Goal: Contribute content: Contribute content

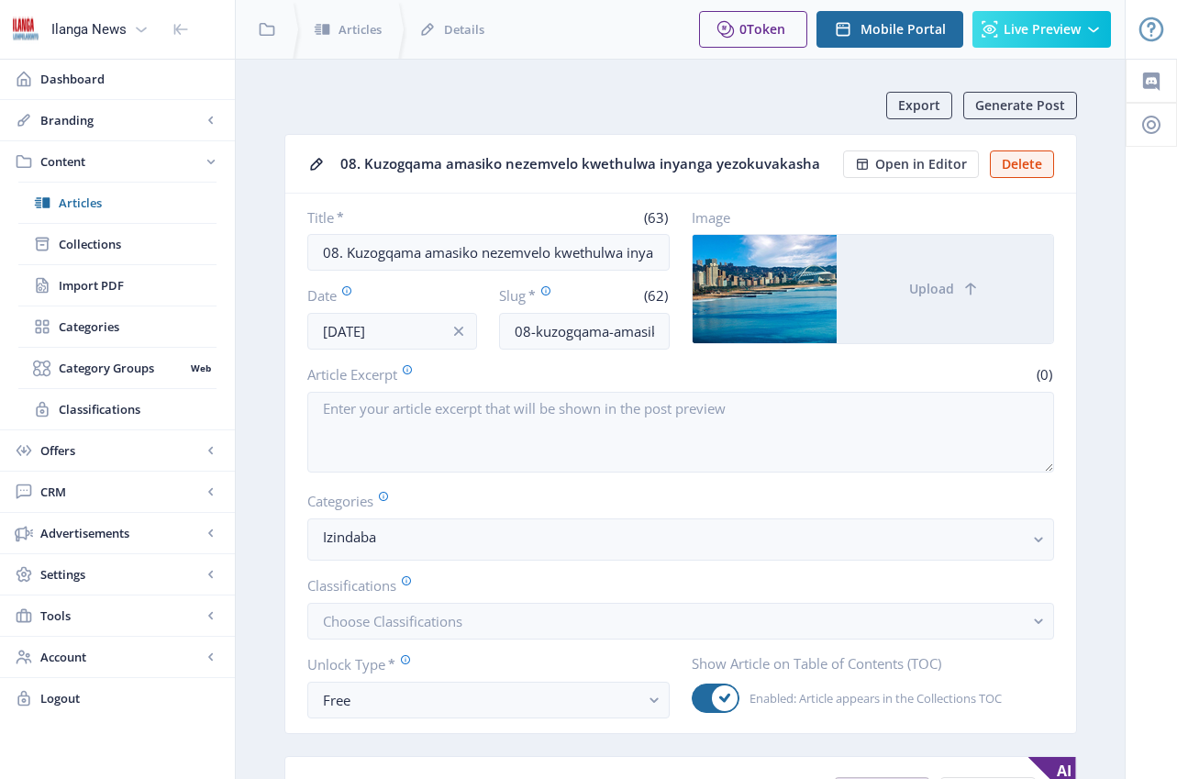
scroll to position [4, 0]
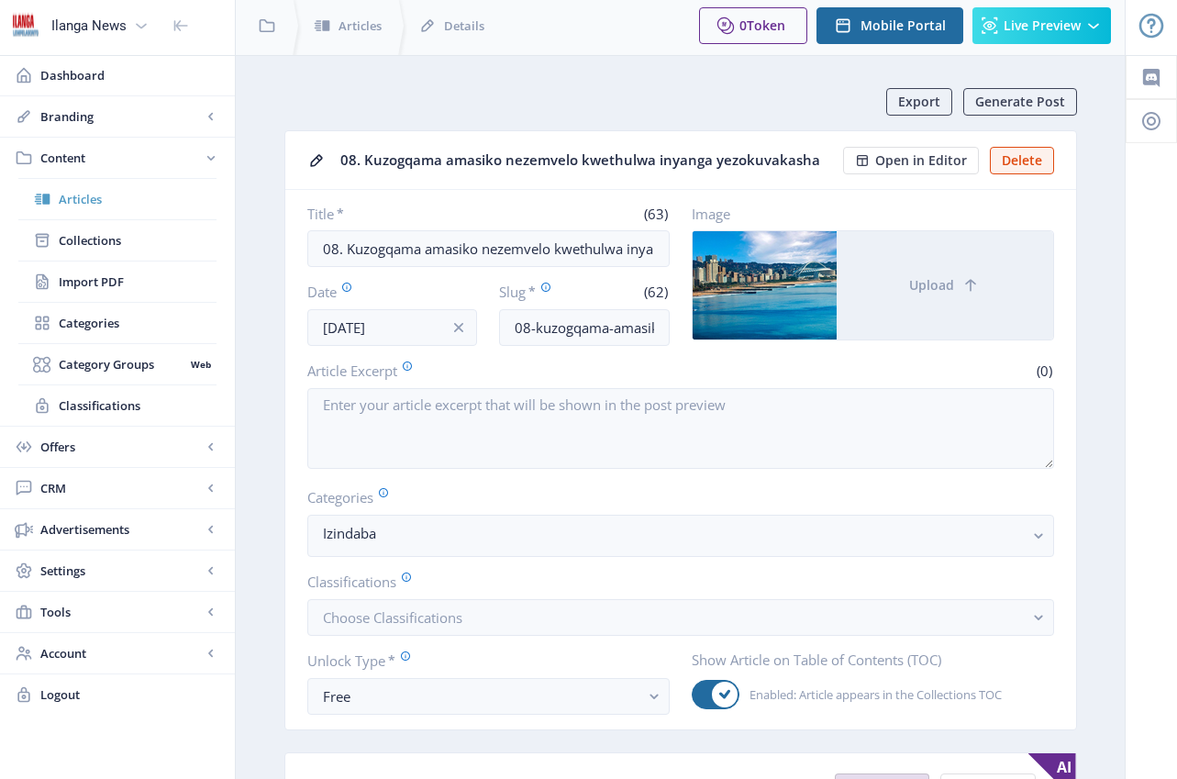
click at [93, 194] on span "Articles" at bounding box center [138, 199] width 158 height 18
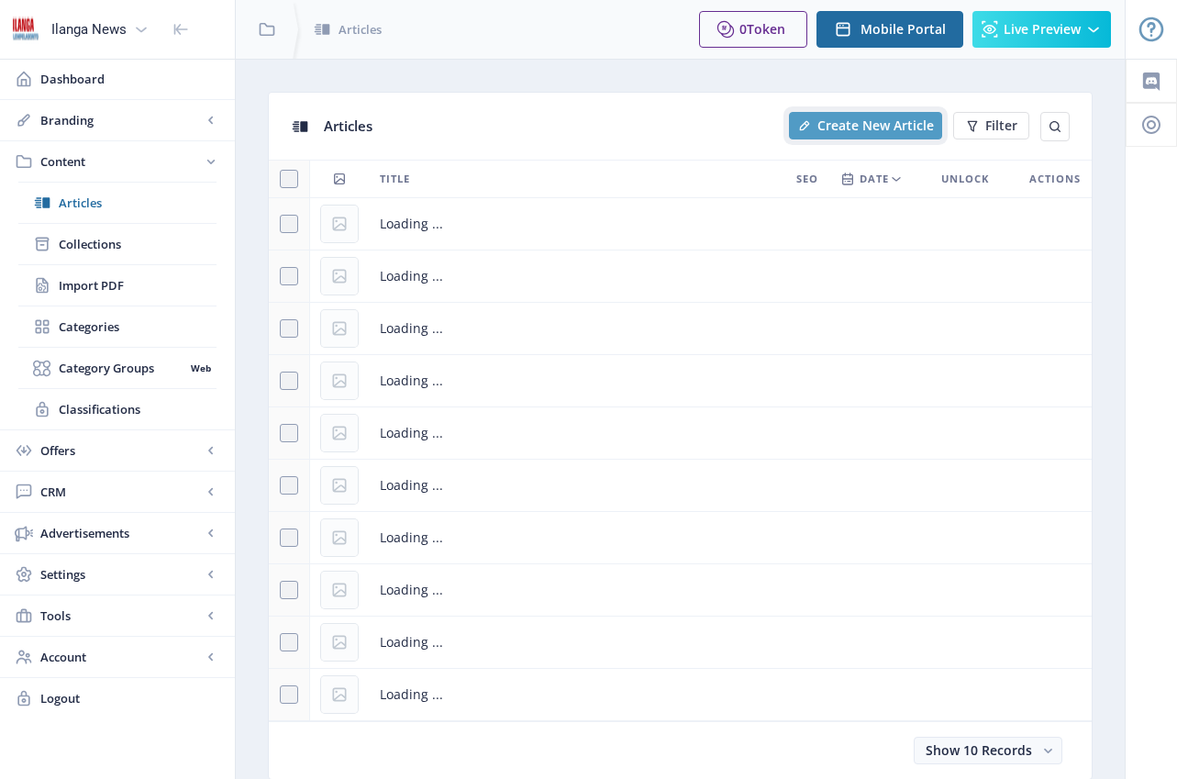
click at [837, 123] on span "Create New Article" at bounding box center [875, 125] width 116 height 15
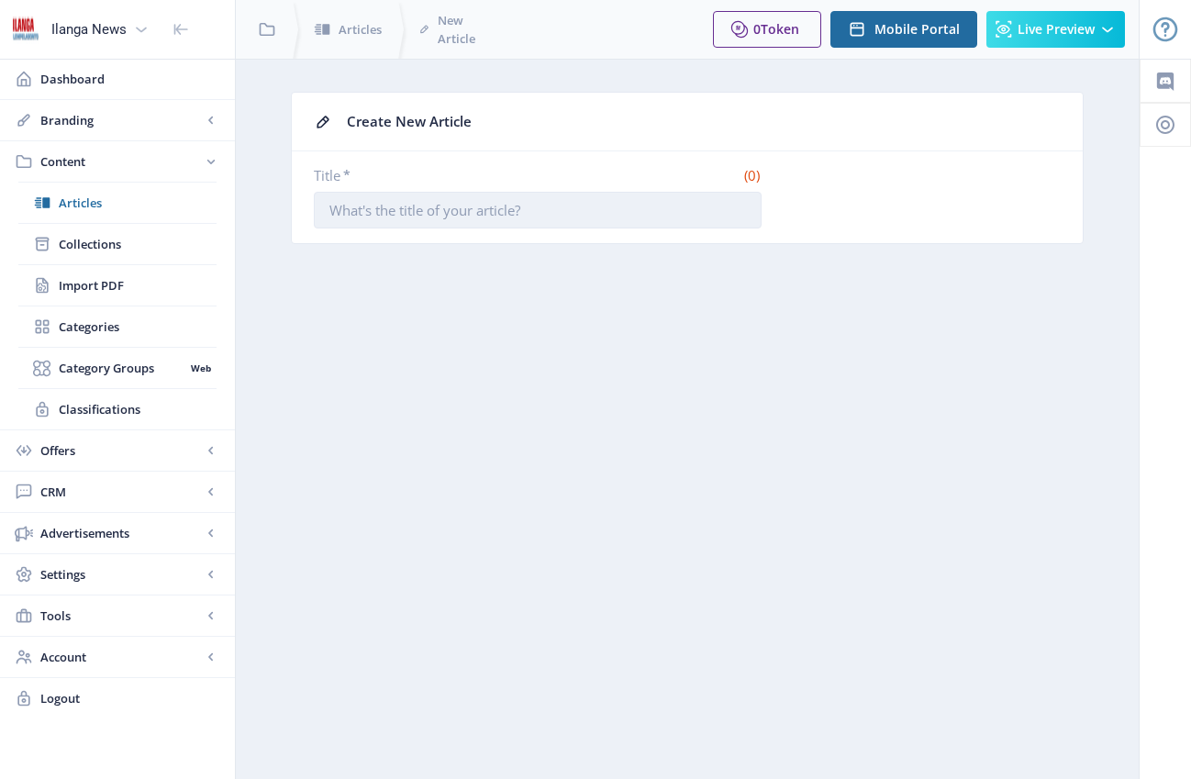
click at [397, 212] on input "Title *" at bounding box center [538, 210] width 448 height 37
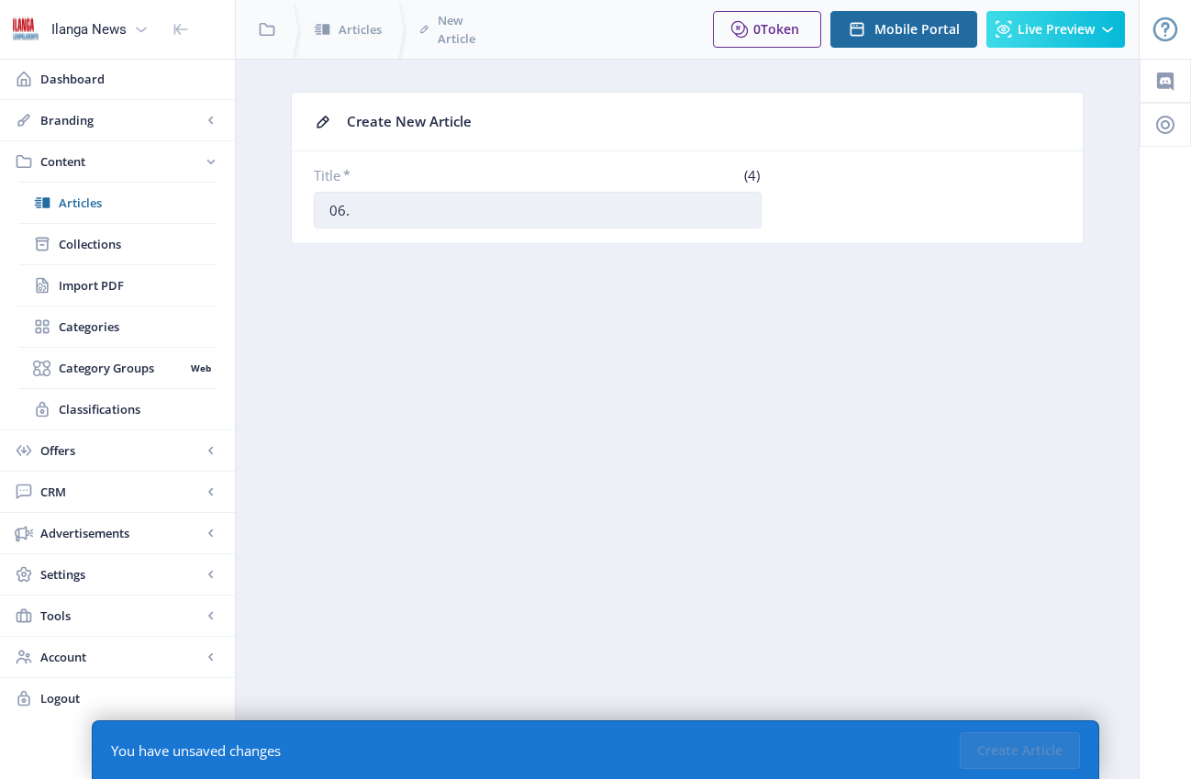
paste input "I-ANC imise ikhansela elithinteka ezinsolweni zodlame nokudlwengula"
click at [449, 212] on input "06. I-ANC imise ikhansela elithinteka ezinsolweni zodlame nokudlwengula" at bounding box center [538, 210] width 448 height 37
drag, startPoint x: 439, startPoint y: 210, endPoint x: 513, endPoint y: 207, distance: 73.4
click at [513, 207] on input "06. I-ANC imise ikhansela elithinteka ezinsolweni zodlame nokudlwengula" at bounding box center [538, 210] width 448 height 37
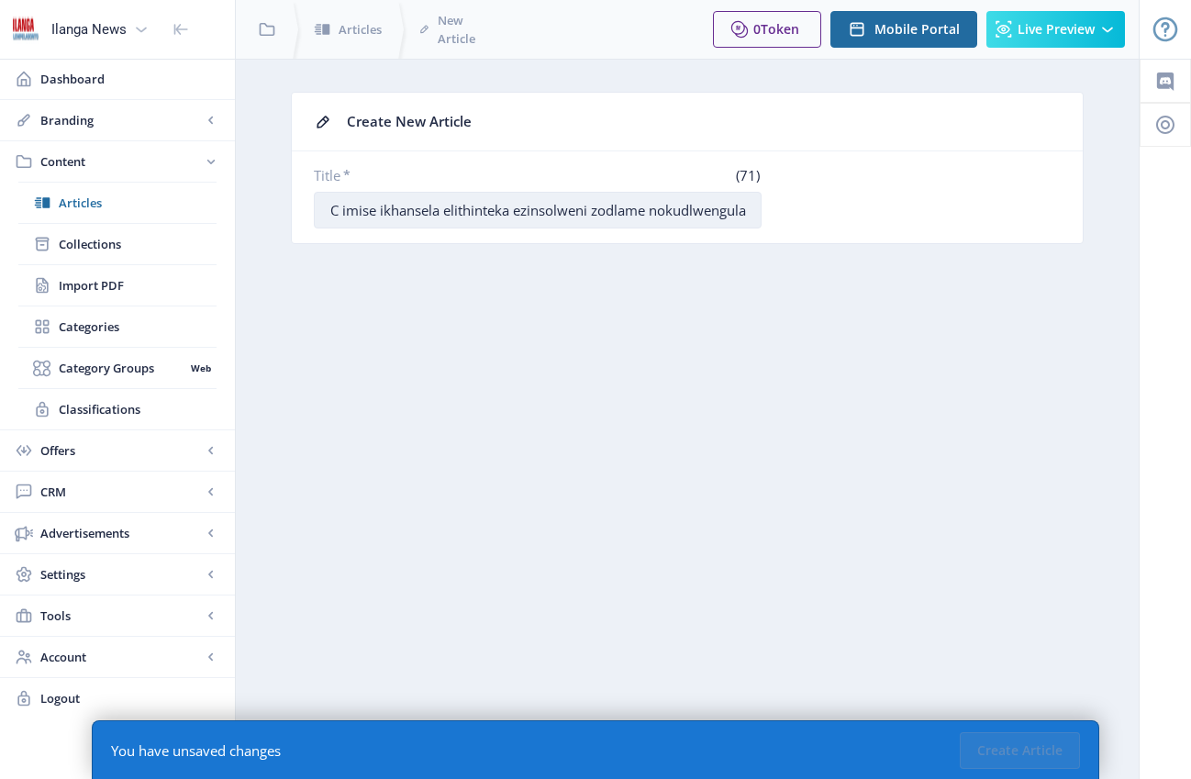
click at [648, 213] on input "06. I-ANC imise ikhansela elithinteka ezinsolweni zodlame nokudlwengula" at bounding box center [538, 210] width 448 height 37
click at [394, 220] on input "06. I-ANC imise ikhansela elithinteka ezinsolweni zodlame nokudlwengula" at bounding box center [538, 210] width 448 height 37
click at [402, 214] on input "06. I-ANC imise ikhansela elithinteka ezinsolweni zodlame nokudlwengula" at bounding box center [538, 210] width 448 height 37
click at [367, 210] on input "06. I-ANC imise ikhansela elithinteka ezinsolweni zodlame nokudlwengula" at bounding box center [538, 210] width 448 height 37
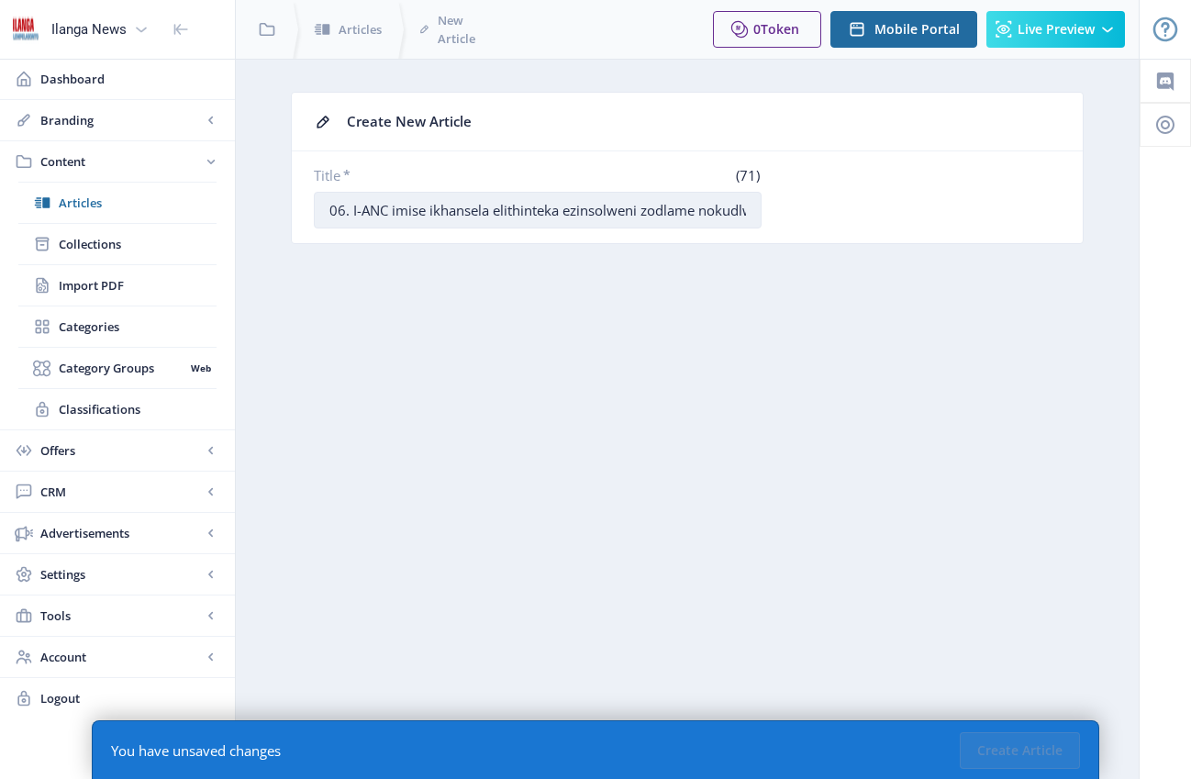
drag, startPoint x: 494, startPoint y: 209, endPoint x: 548, endPoint y: 213, distance: 53.3
click at [548, 213] on input "06. I-ANC imise ikhansela elithinteka ezinsolweni zodlame nokudlwengula" at bounding box center [538, 210] width 448 height 37
click at [567, 213] on input "06. I-ANC imise ikhansela elithinteka ezinsolweni zodlame nokudlwengula" at bounding box center [538, 210] width 448 height 37
drag, startPoint x: 492, startPoint y: 212, endPoint x: 845, endPoint y: 239, distance: 354.2
click at [845, 239] on nb-card-body "Title * (71) 06. I-ANC imise ikhansela elithinteka ezinsolweni zodlame nokudlwe…" at bounding box center [687, 197] width 791 height 92
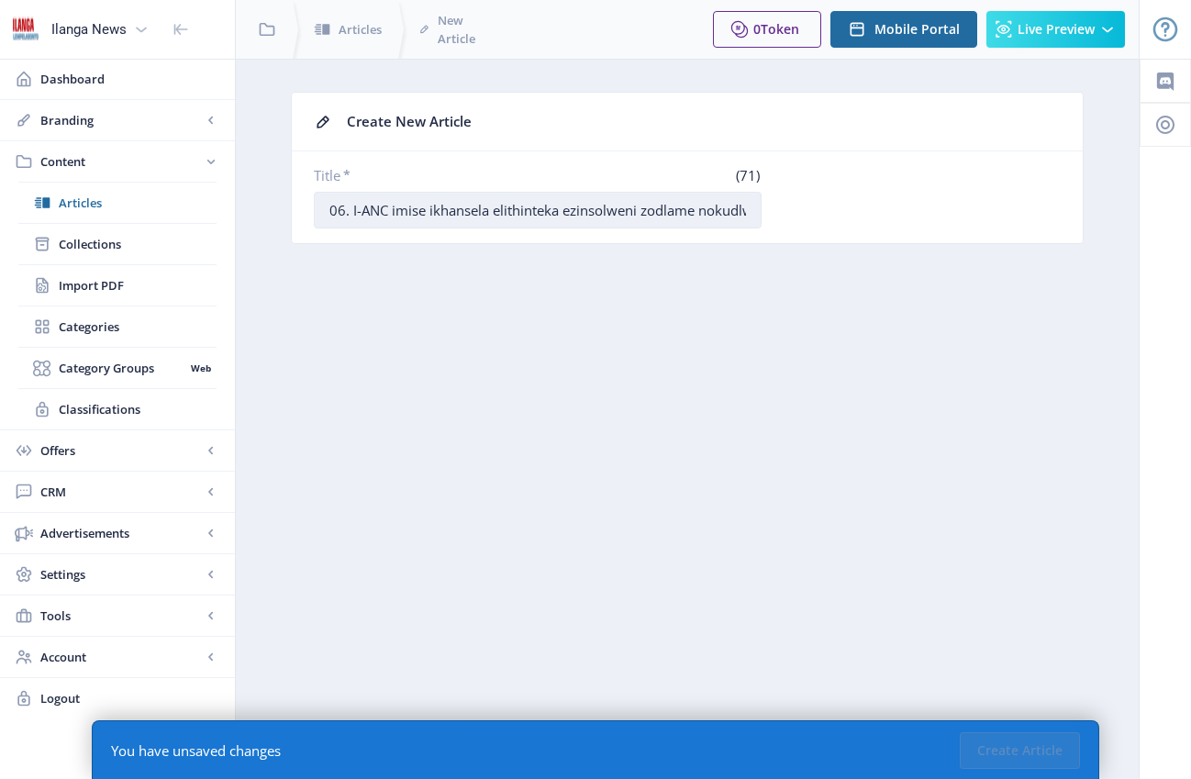
click at [686, 209] on input "06. I-ANC imise ikhansela elithinteka ezinsolweni zodlame nokudlwengula" at bounding box center [538, 210] width 448 height 37
drag, startPoint x: 569, startPoint y: 209, endPoint x: 835, endPoint y: 221, distance: 266.3
click at [835, 221] on div "Title * (71) 06. I-ANC imise ikhansela elithinteka ezinsolweni zodlame nokudlwe…" at bounding box center [687, 197] width 747 height 62
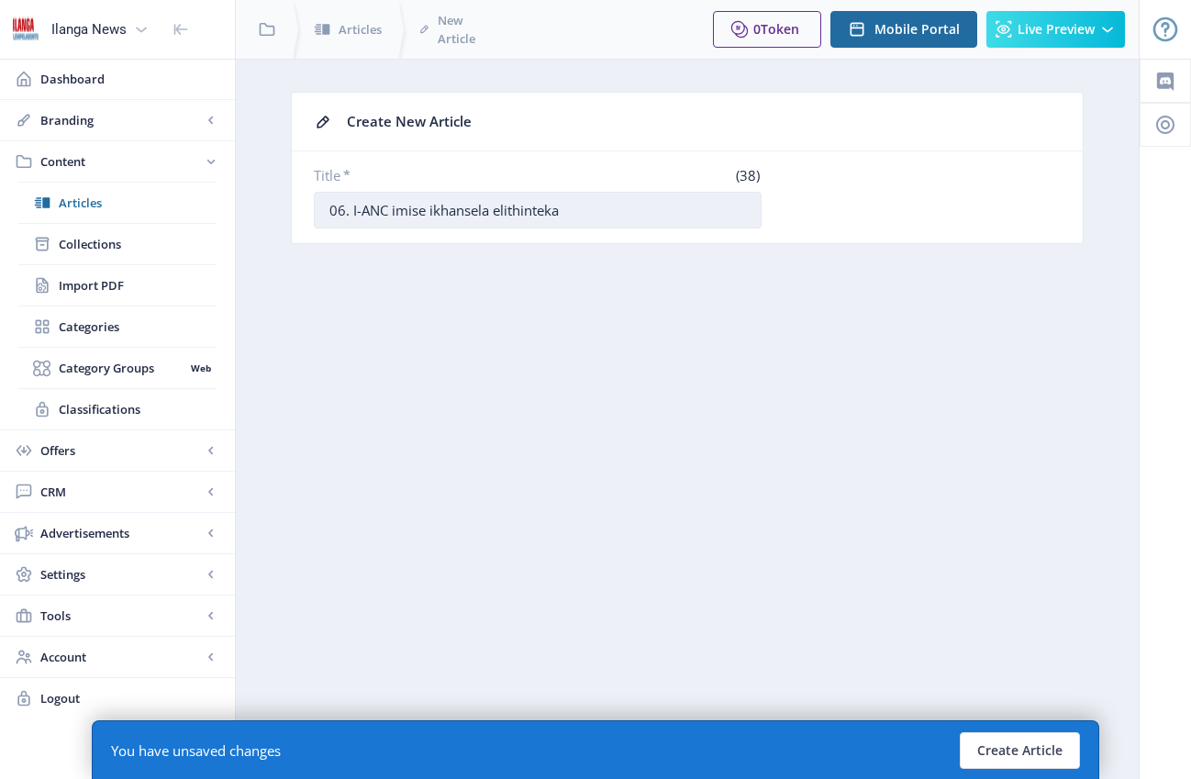
paste input "I-ANC imise ikhansela elithinteka ezinsolweni zodlame nokudlwengula"
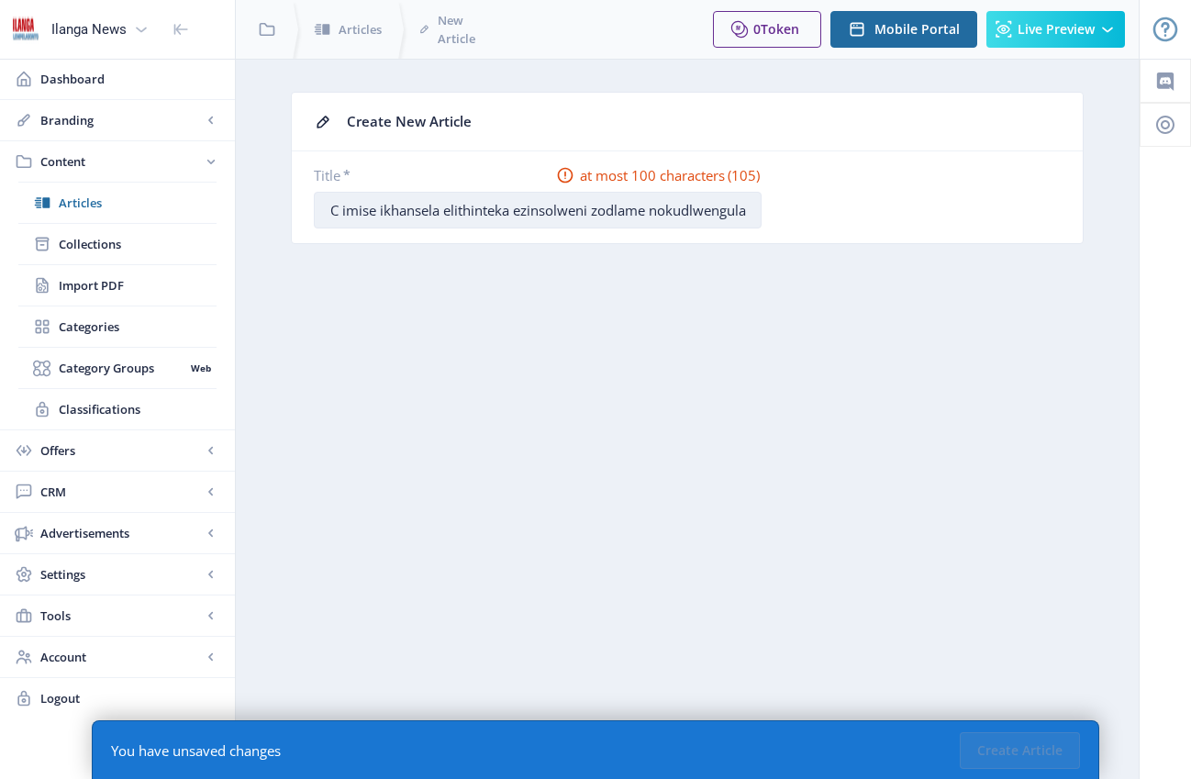
drag, startPoint x: 439, startPoint y: 211, endPoint x: 517, endPoint y: 210, distance: 78.0
click at [517, 210] on input "06. I-ANC imise ikhansela elithinteka I-ANC imise ikhansela elithinteka ezinsol…" at bounding box center [538, 210] width 448 height 37
click at [620, 215] on input "06. I-ANC imise ikhansela elithinteka I-ANC imise ikhansela elithinteka ezinsol…" at bounding box center [538, 210] width 448 height 37
drag, startPoint x: 440, startPoint y: 210, endPoint x: 587, endPoint y: 211, distance: 146.8
click at [587, 211] on input "06. I-ANC imise ikhansela elithinteka I-ANC imise ikhansela elithinteka ezinsol…" at bounding box center [538, 210] width 448 height 37
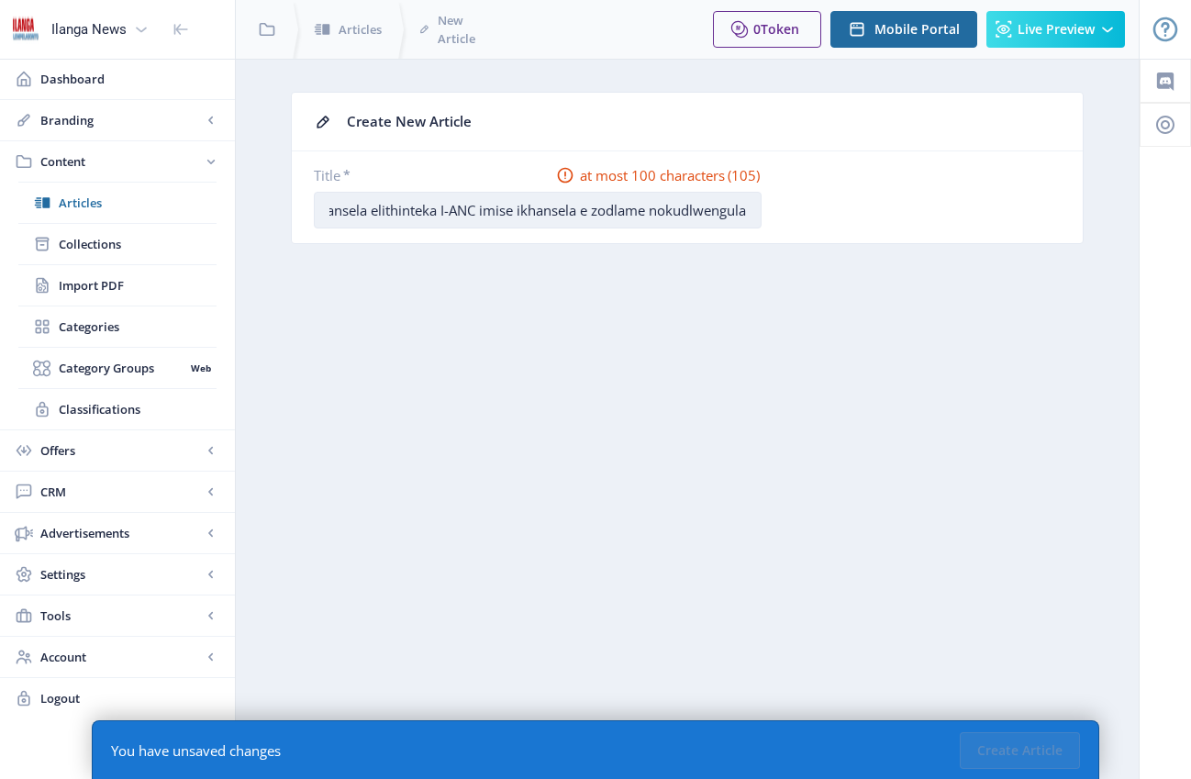
scroll to position [0, 127]
click at [637, 211] on input "06. I-ANC imise ikhansela elithinteka I-ANC imise ikhansela elisolwa zodlame no…" at bounding box center [538, 210] width 448 height 37
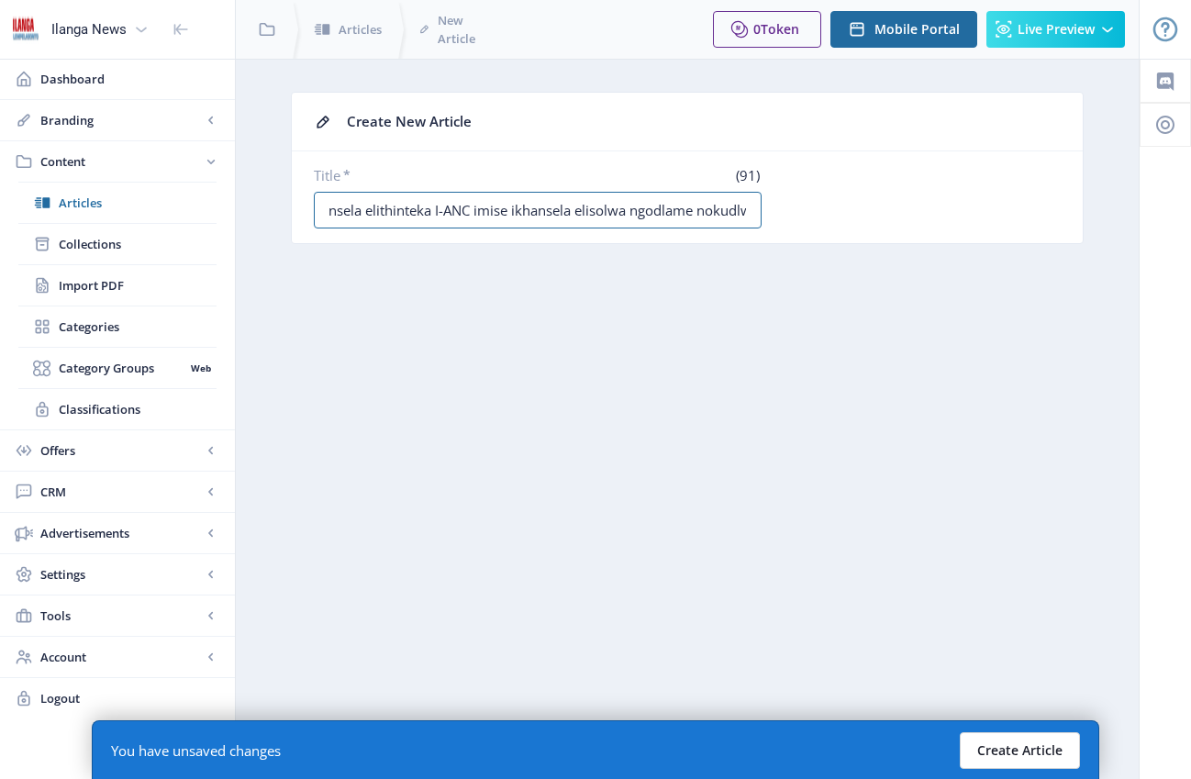
type input "06. I-ANC imise ikhansela elithinteka I-ANC imise ikhansela elisolwa ngodlame n…"
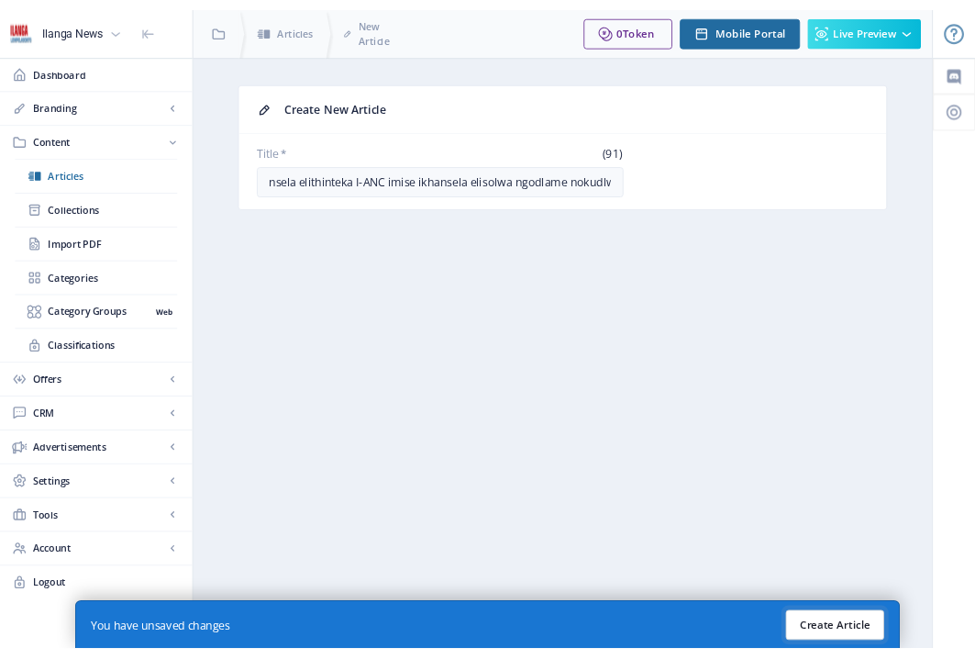
scroll to position [0, 0]
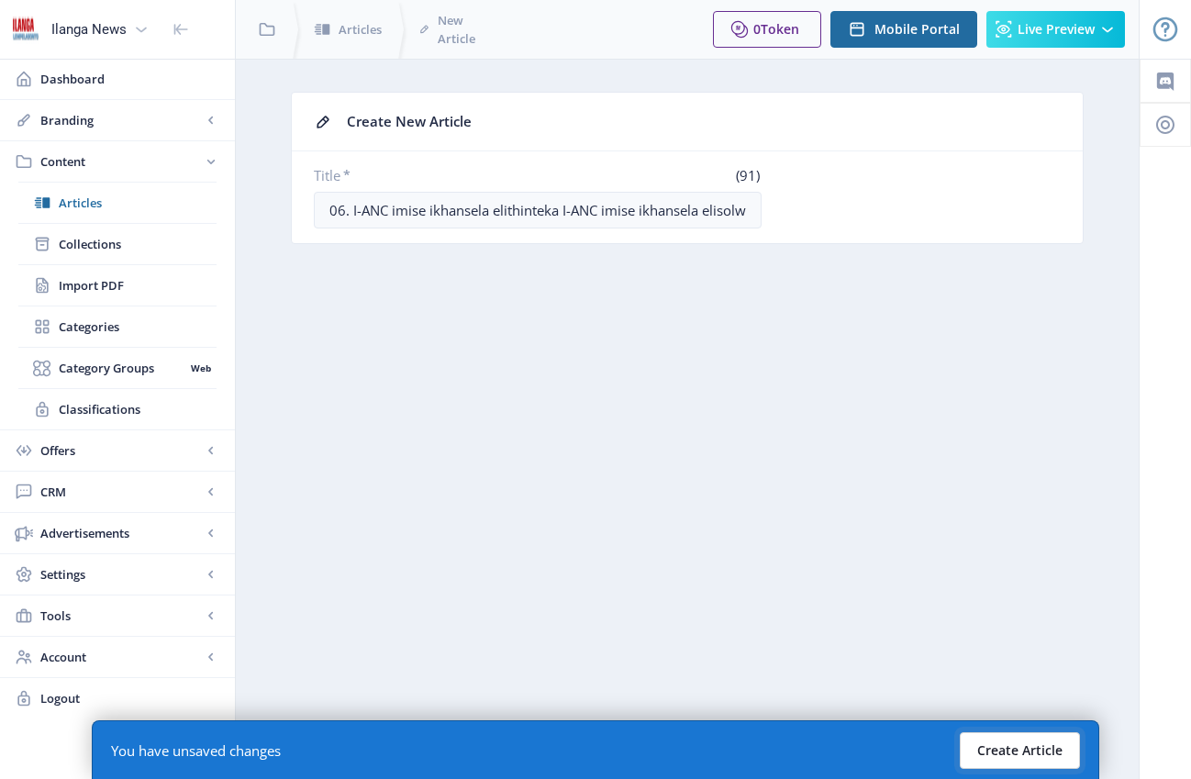
click at [1026, 748] on button "Create Article" at bounding box center [1019, 750] width 120 height 37
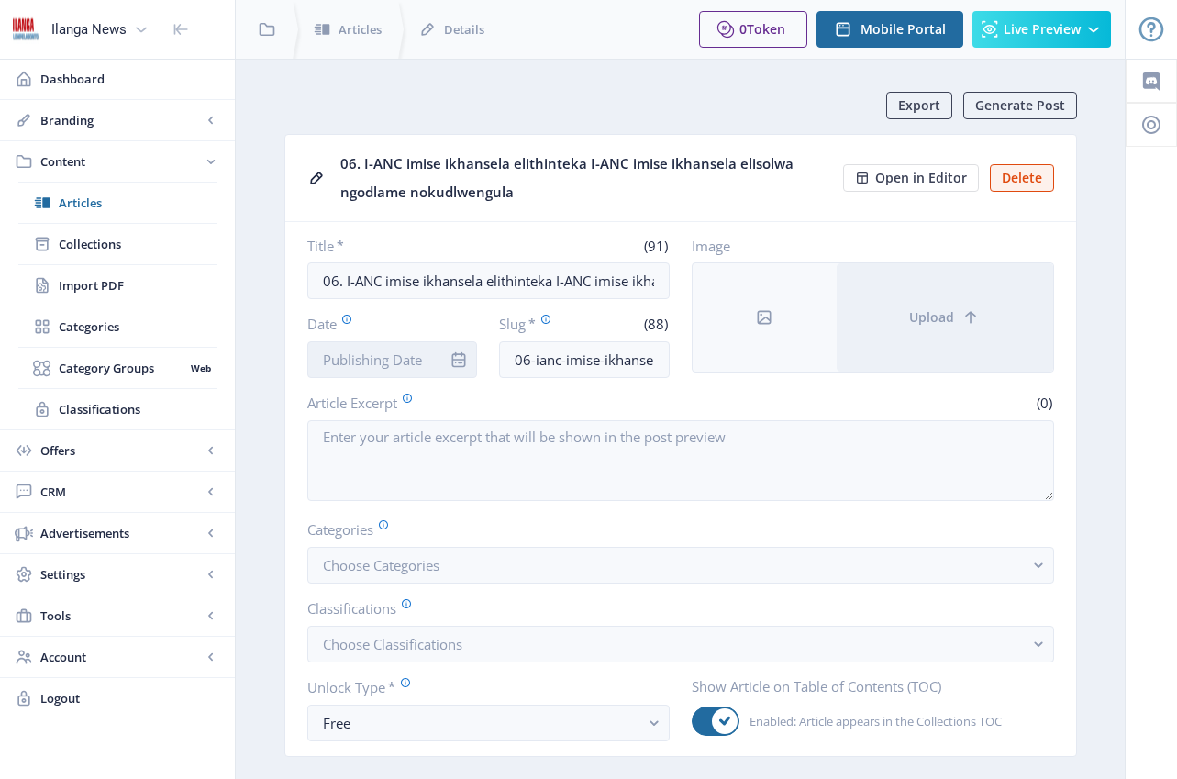
click at [407, 365] on input "Date" at bounding box center [392, 359] width 171 height 37
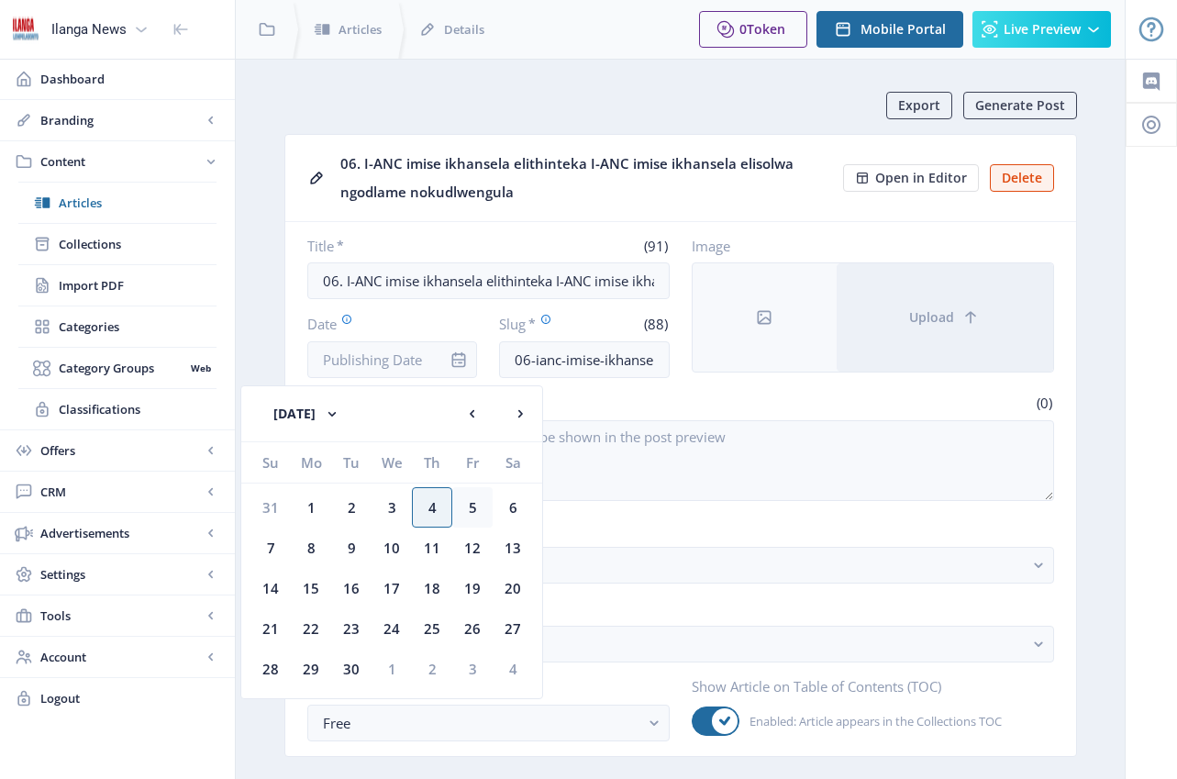
click at [464, 509] on div "5" at bounding box center [472, 507] width 40 height 40
type input "[DATE]"
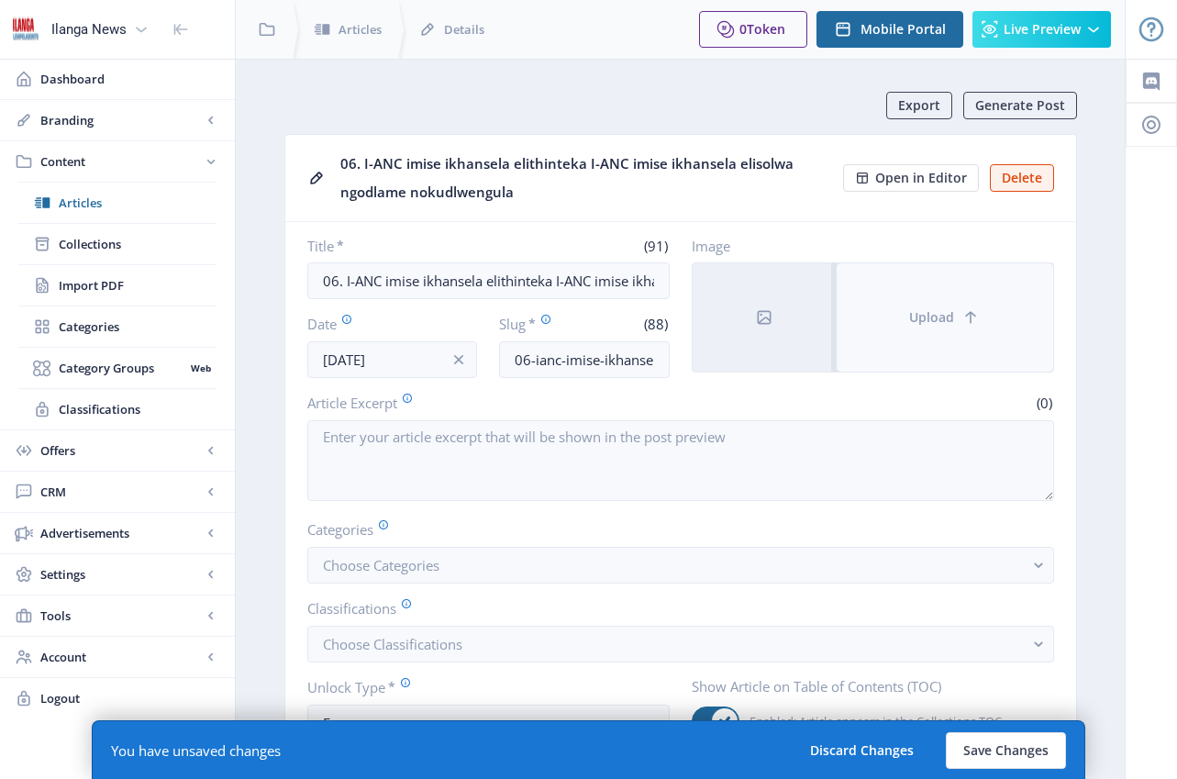
click at [995, 321] on button "Upload" at bounding box center [944, 317] width 216 height 108
click at [934, 319] on span "Upload" at bounding box center [931, 317] width 45 height 15
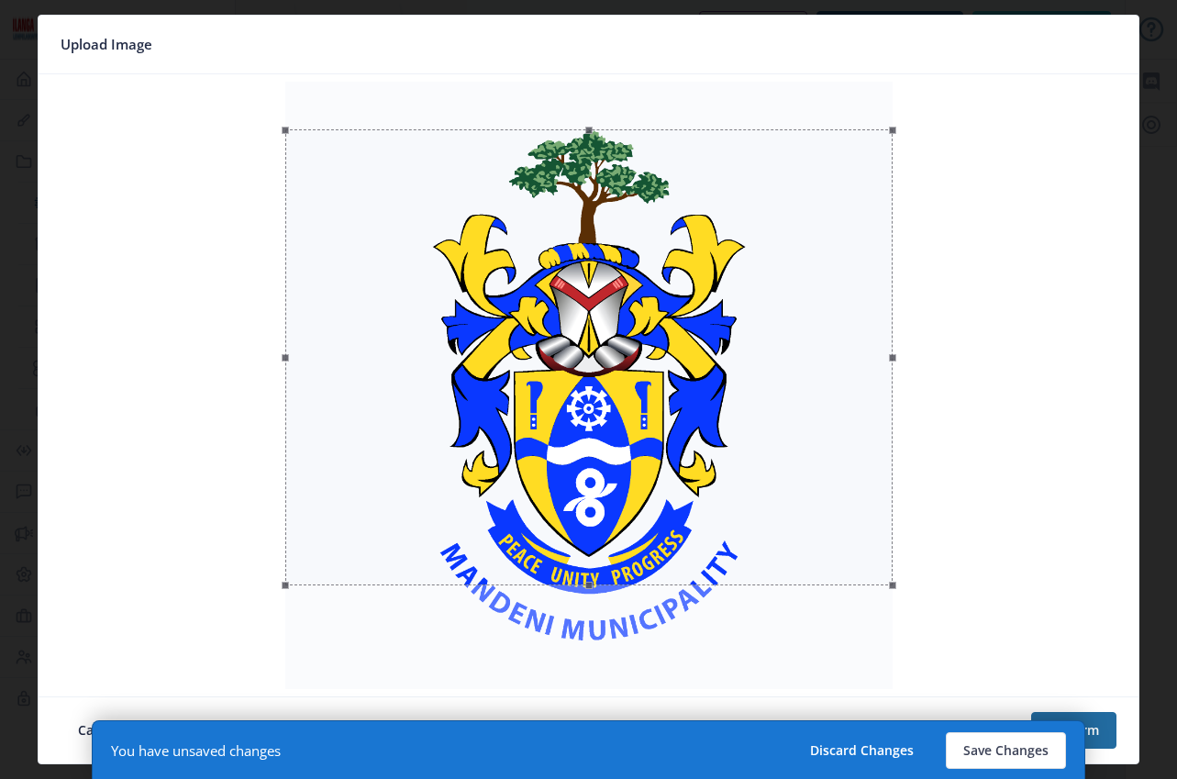
drag, startPoint x: 604, startPoint y: 430, endPoint x: 601, endPoint y: 478, distance: 47.8
click at [601, 478] on div at bounding box center [588, 357] width 607 height 456
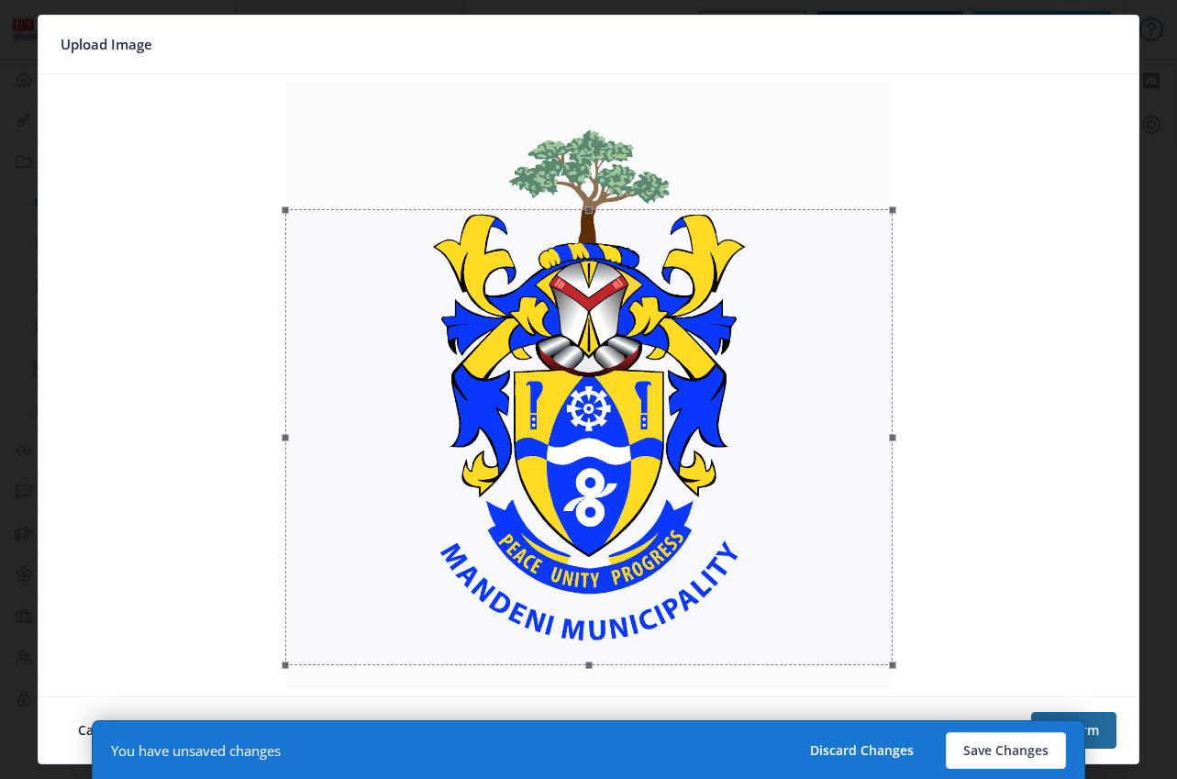
drag, startPoint x: 601, startPoint y: 478, endPoint x: 602, endPoint y: 558, distance: 79.8
click at [602, 558] on div at bounding box center [588, 437] width 607 height 456
click at [1113, 726] on button "Confirm" at bounding box center [1073, 730] width 85 height 37
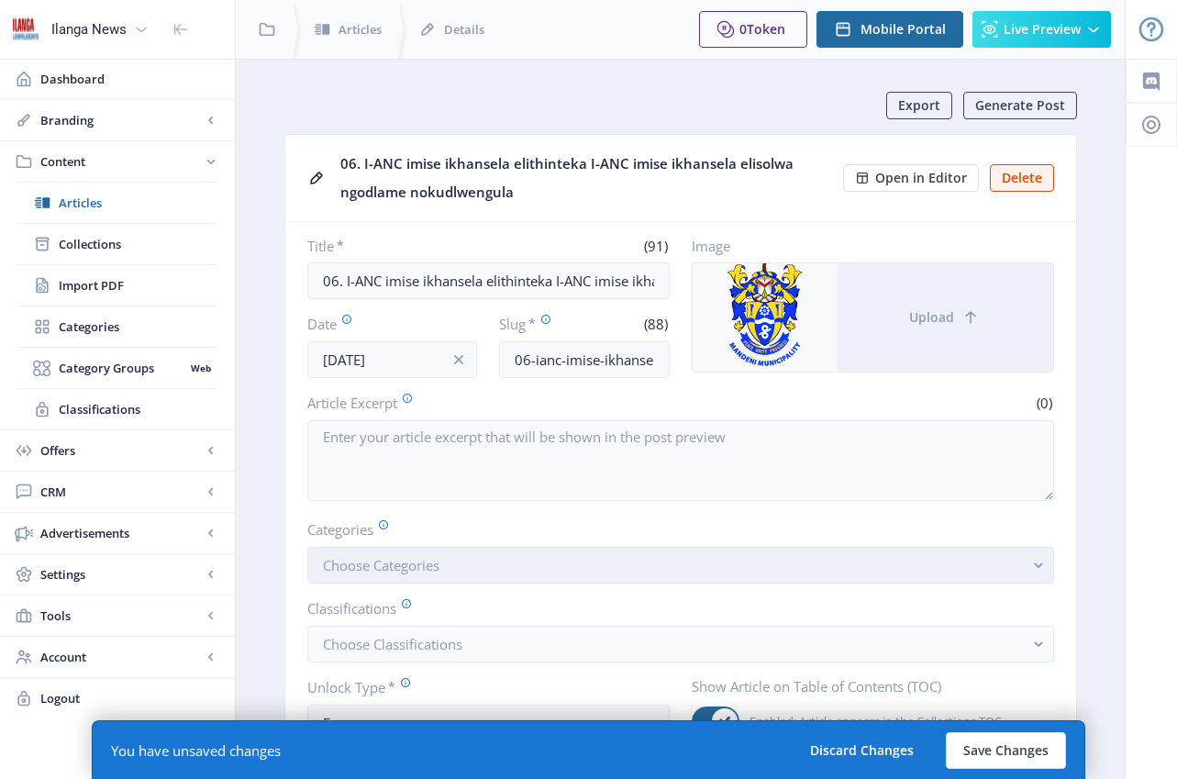
click at [382, 565] on span "Choose Categories" at bounding box center [381, 565] width 116 height 18
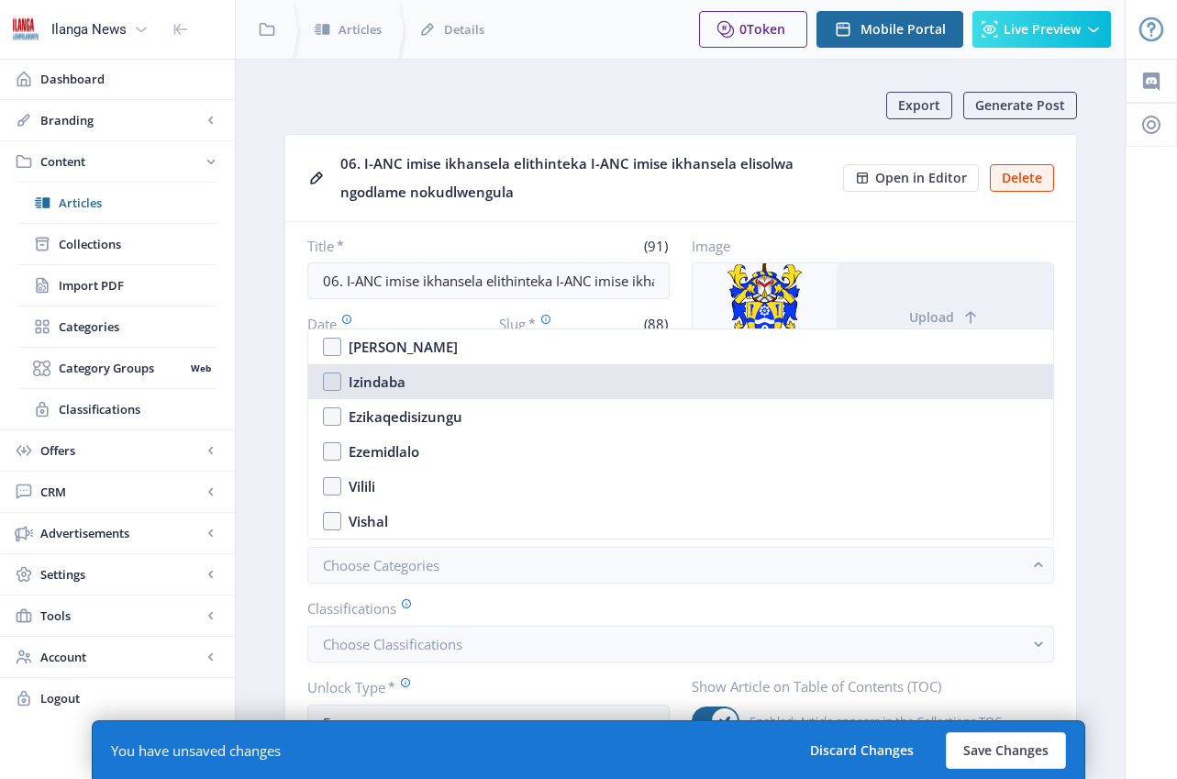
click at [331, 386] on nb-option "Izindaba" at bounding box center [680, 381] width 745 height 35
checkbox input "true"
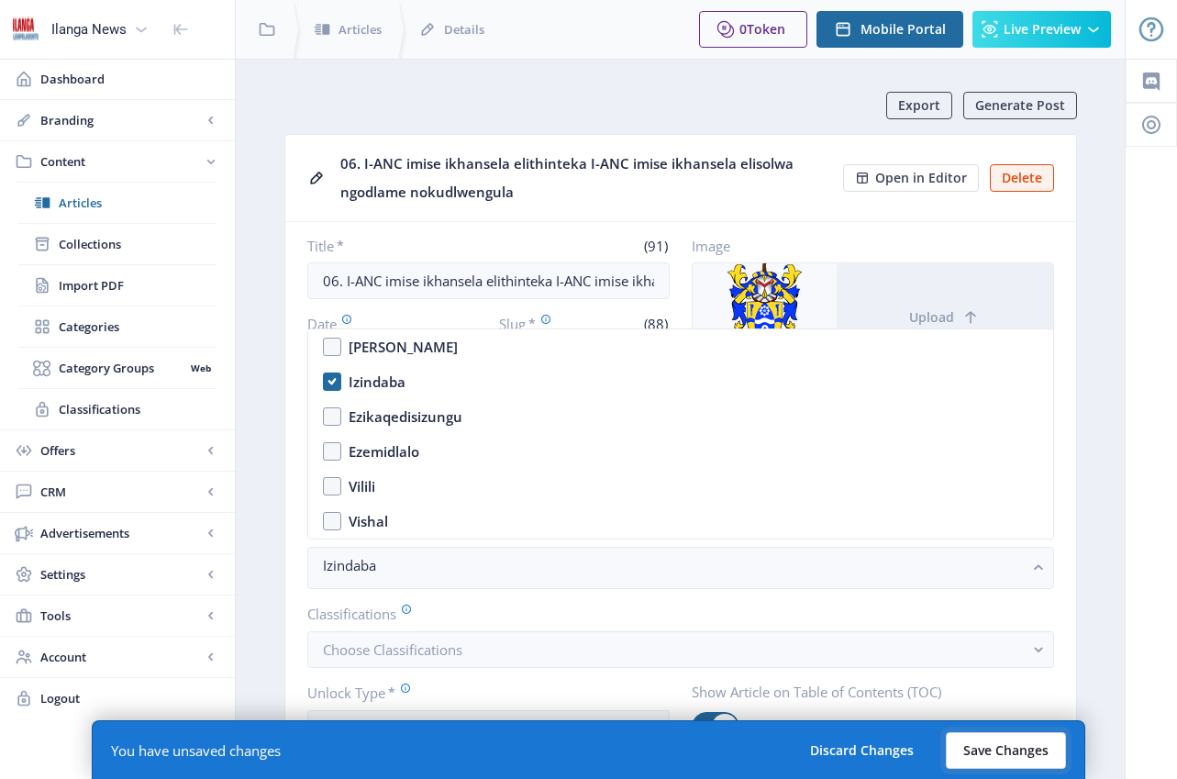
click at [1018, 749] on button "Save Changes" at bounding box center [1006, 750] width 120 height 37
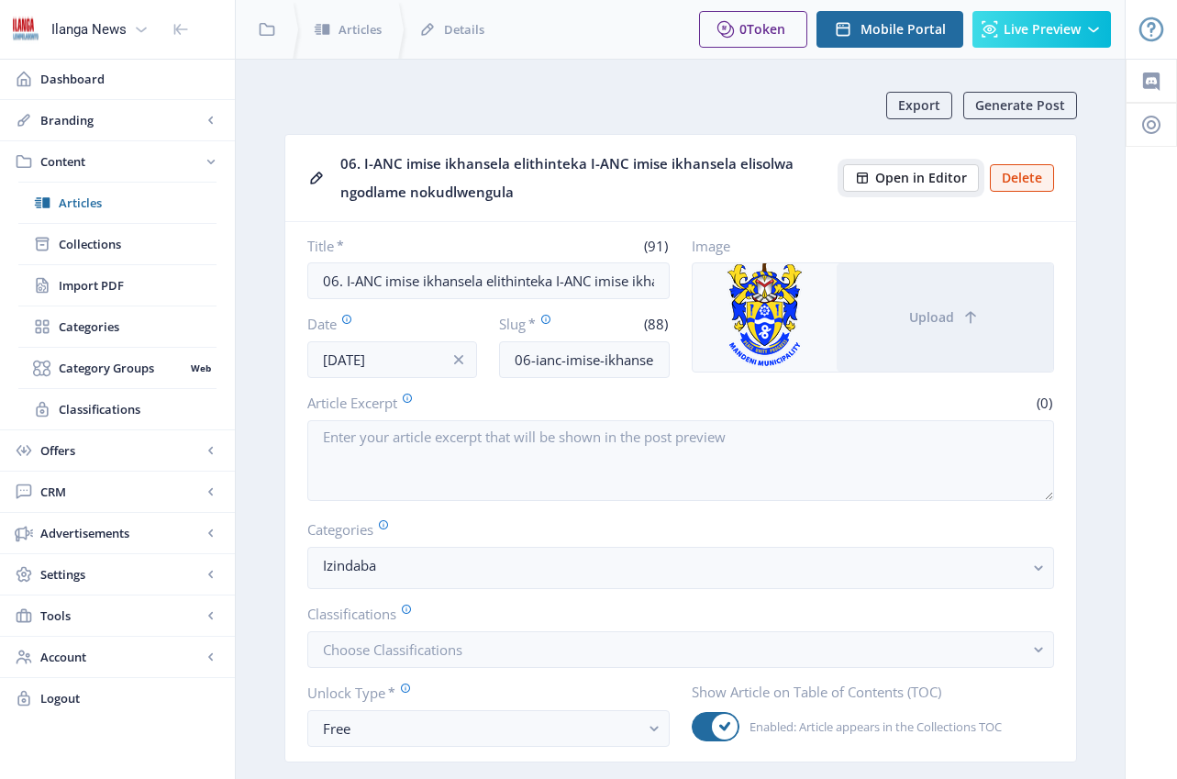
click at [920, 177] on span "Open in Editor" at bounding box center [921, 178] width 92 height 15
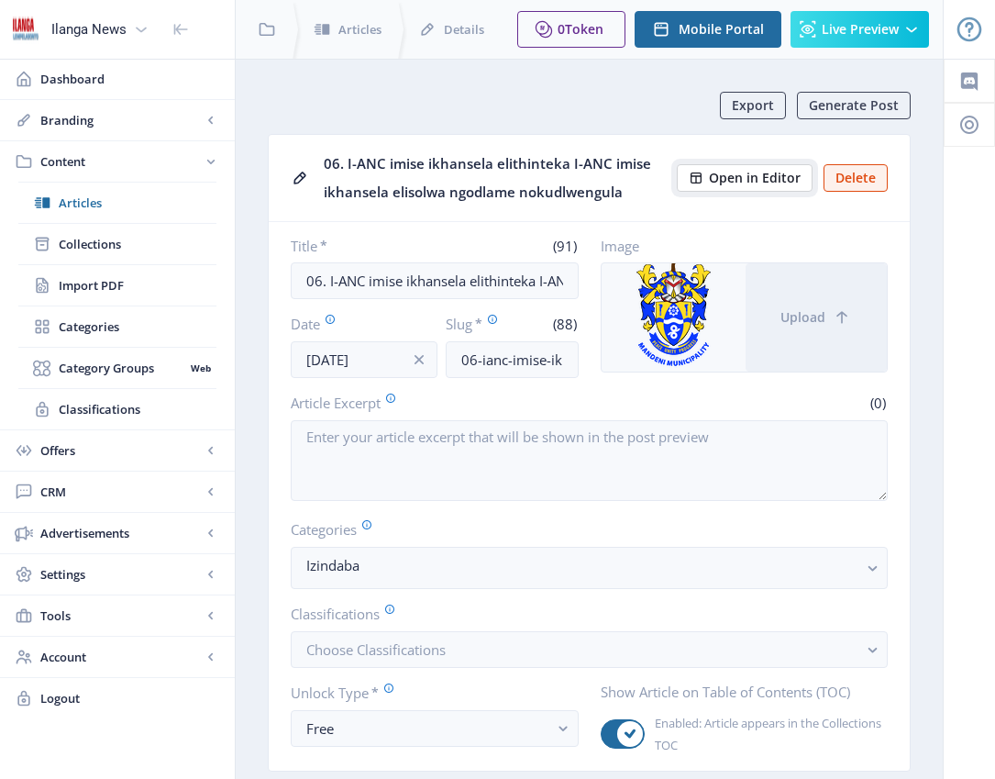
click at [770, 178] on span "Open in Editor" at bounding box center [755, 178] width 92 height 15
click at [733, 172] on span "Open in Editor" at bounding box center [755, 178] width 92 height 15
